Goal: Information Seeking & Learning: Learn about a topic

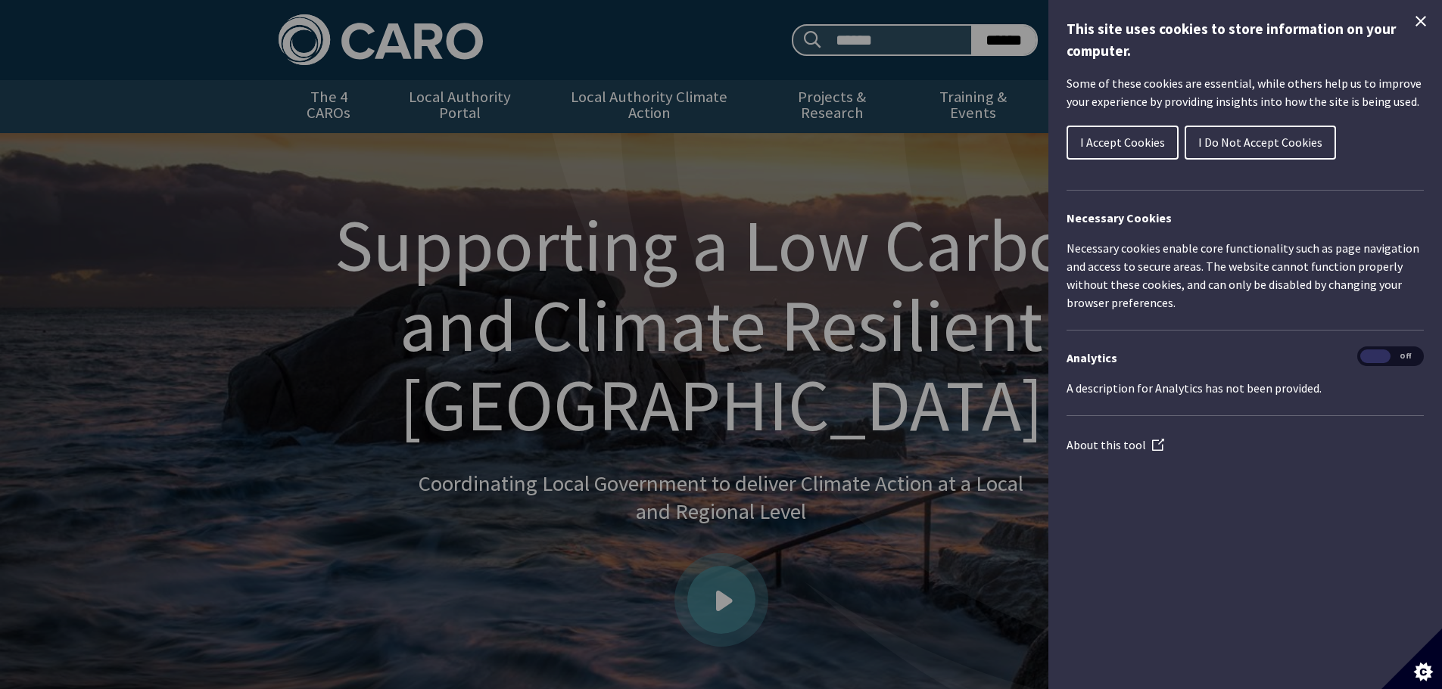
click at [1420, 22] on icon "Close Cookie Control" at bounding box center [1420, 21] width 11 height 11
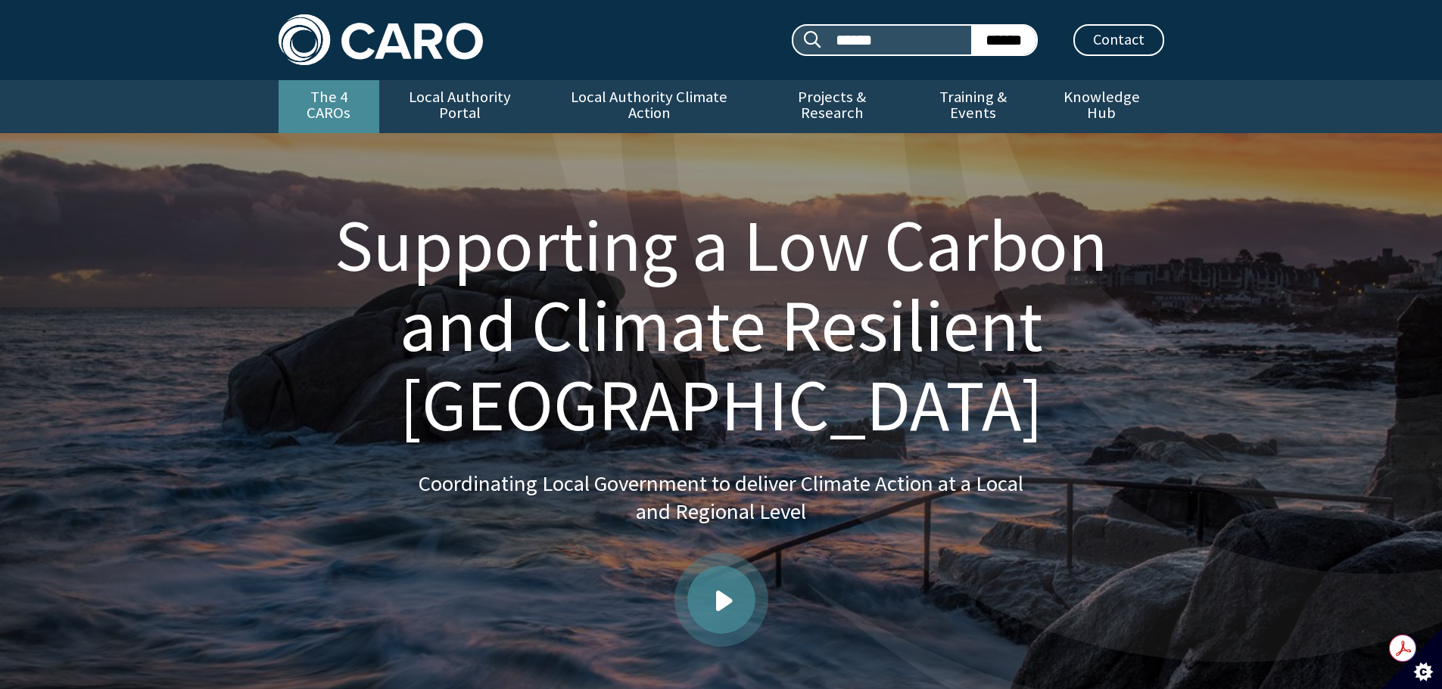
click at [351, 104] on link "The 4 CAROs" at bounding box center [329, 106] width 101 height 53
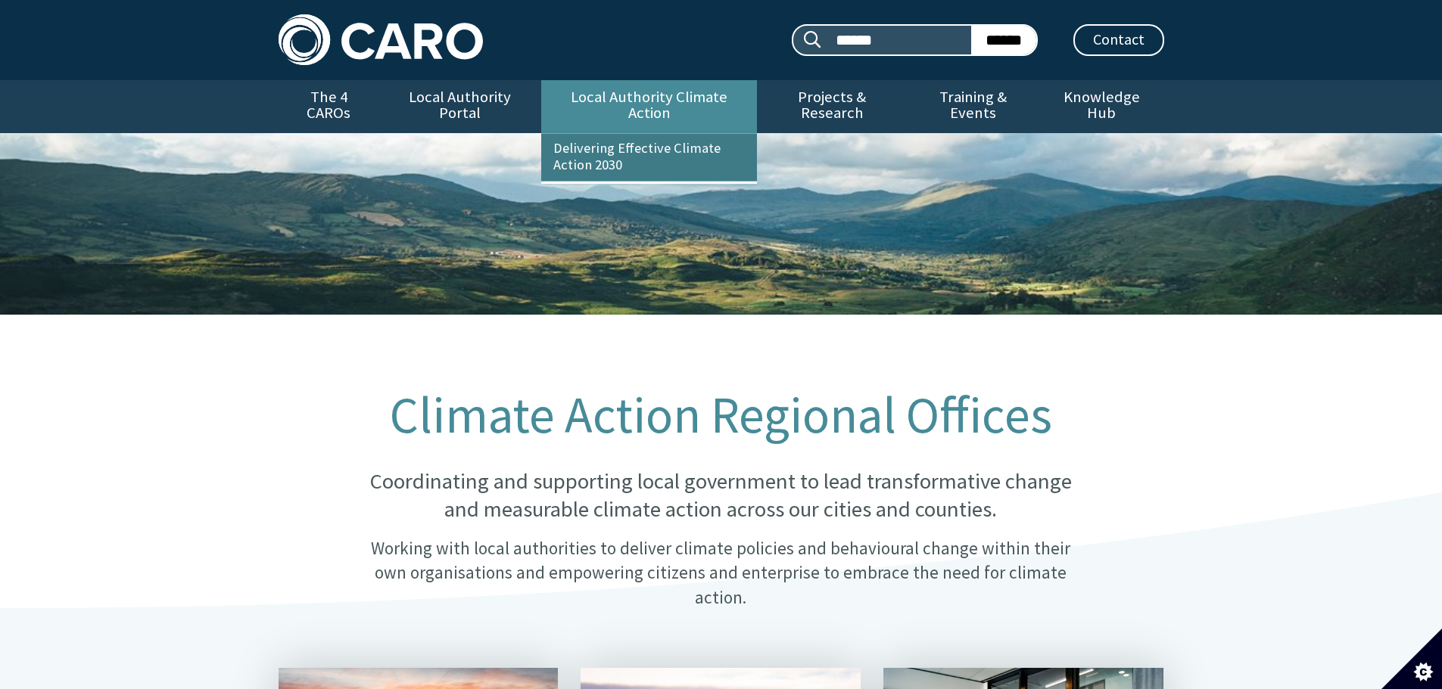
click at [686, 135] on link "Delivering Effective Climate Action 2030" at bounding box center [649, 157] width 216 height 47
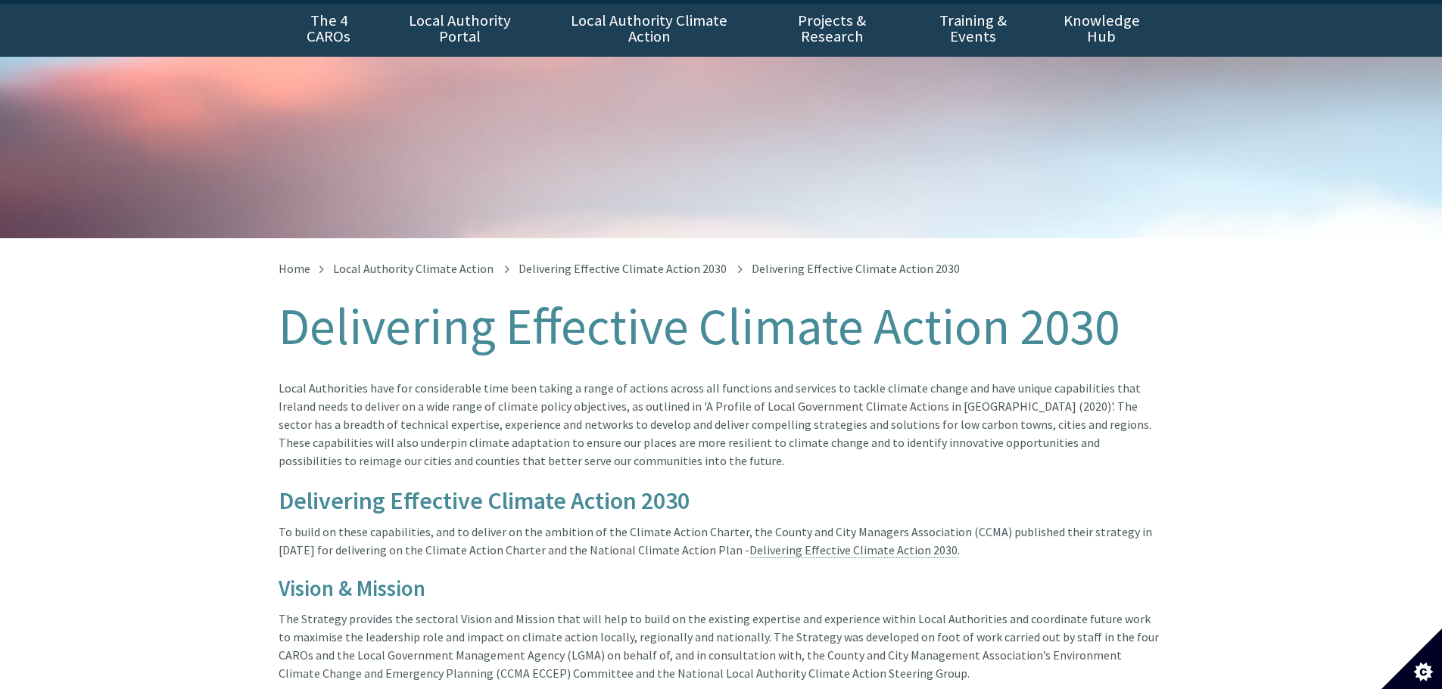
scroll to position [76, 0]
click at [839, 543] on link "Delivering Effective Climate Action 2030" at bounding box center [853, 551] width 208 height 16
